Goal: Find specific page/section: Find specific page/section

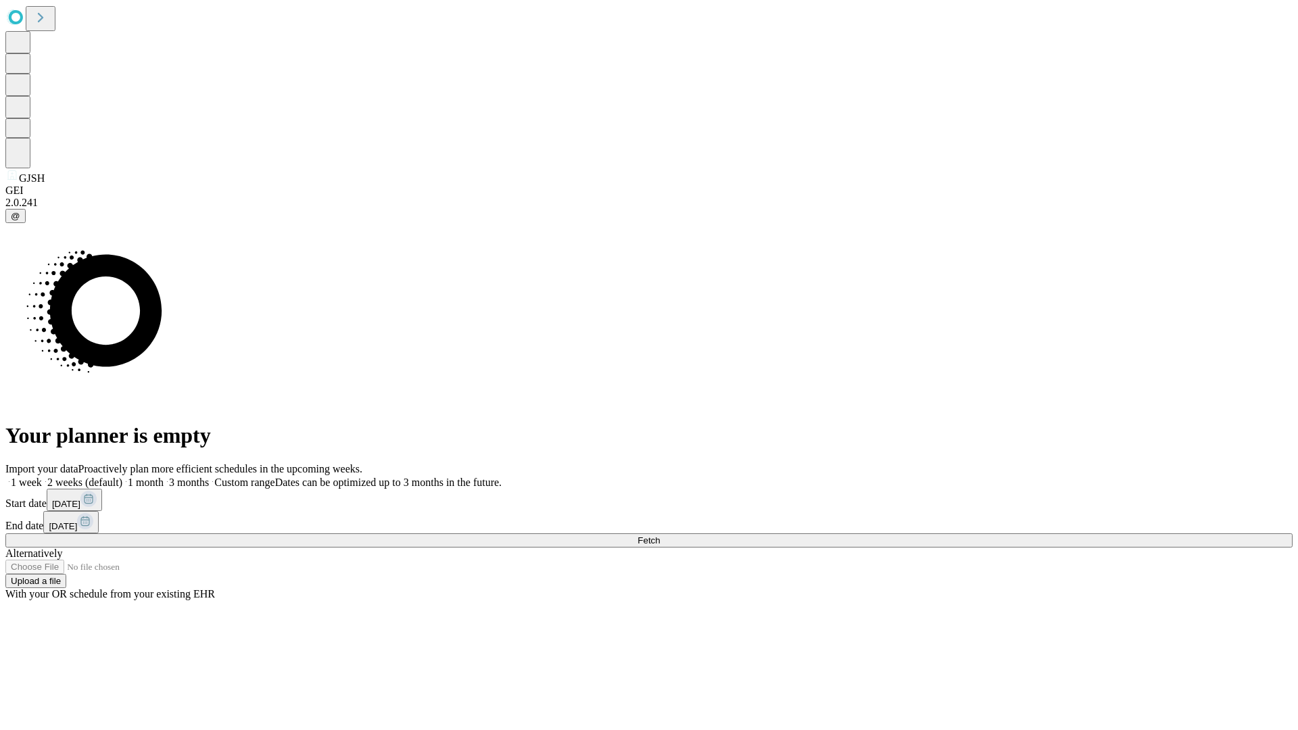
click at [660, 535] on span "Fetch" at bounding box center [648, 540] width 22 height 10
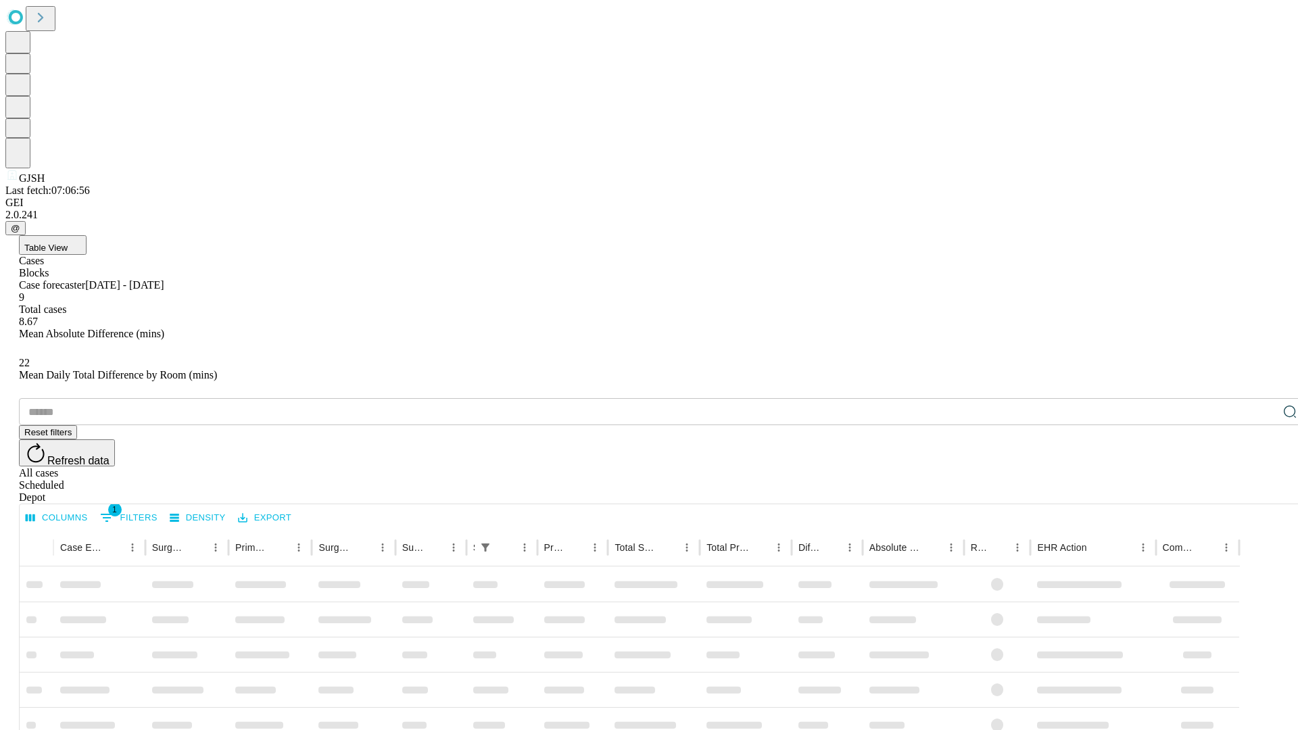
click at [1262, 491] on div "Depot" at bounding box center [662, 497] width 1287 height 12
click at [1152, 467] on div "All cases" at bounding box center [662, 473] width 1287 height 12
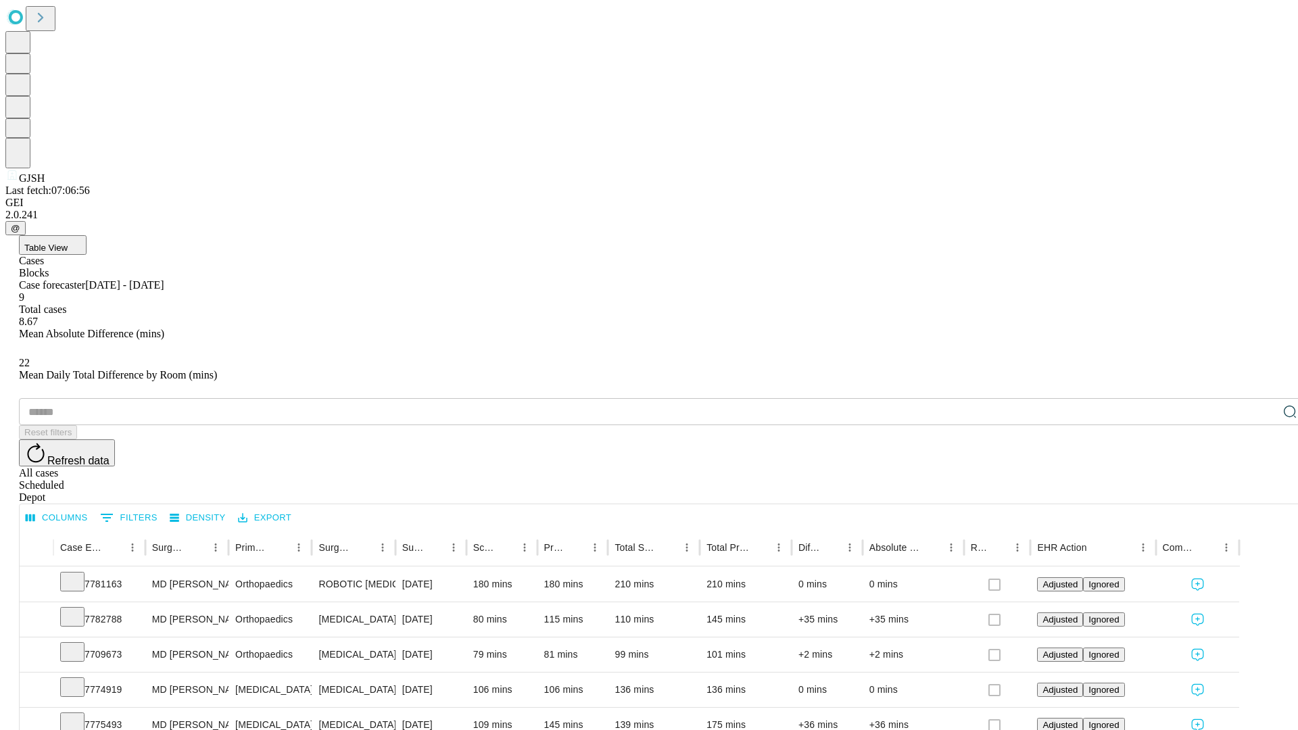
type input "*******"
